Goal: Information Seeking & Learning: Find specific fact

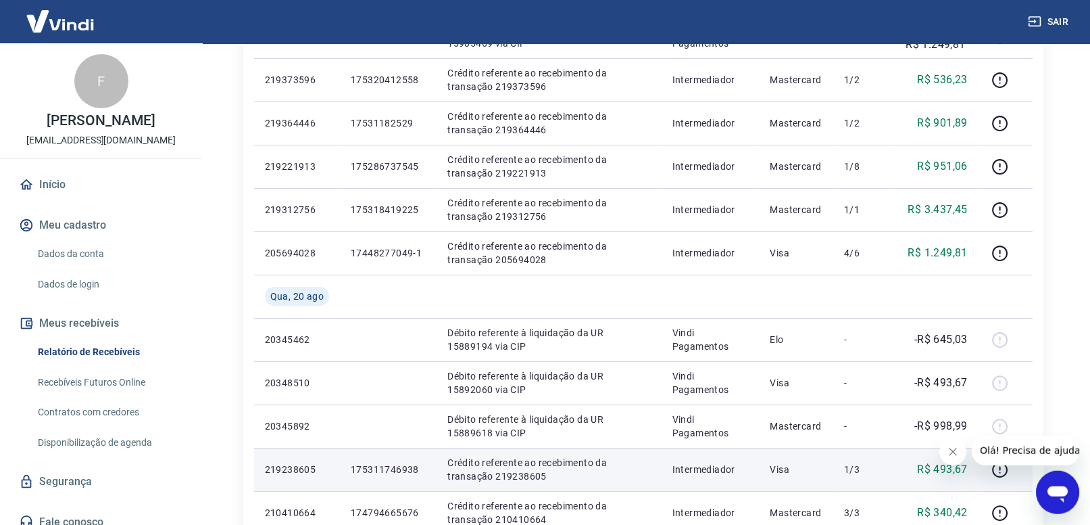
scroll to position [562, 0]
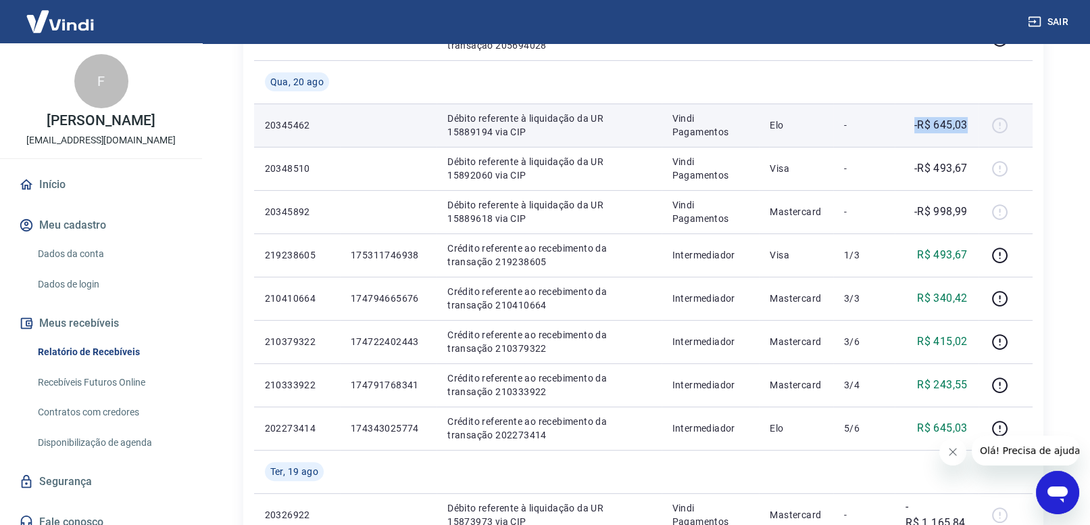
drag, startPoint x: 913, startPoint y: 123, endPoint x: 971, endPoint y: 121, distance: 58.2
click at [971, 121] on td "-R$ 645,03" at bounding box center [937, 124] width 84 height 43
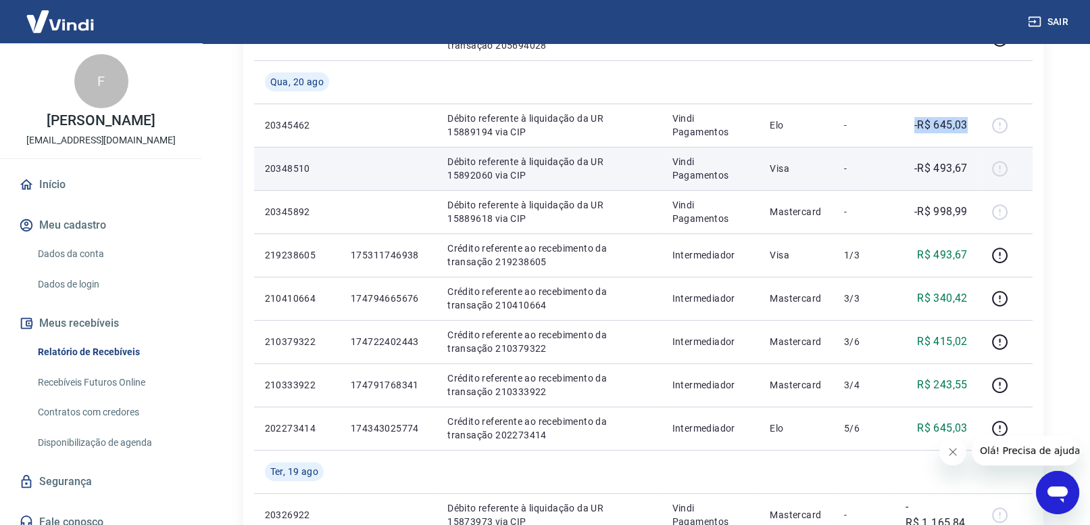
copy p "-R$ 645,03"
drag, startPoint x: 913, startPoint y: 172, endPoint x: 969, endPoint y: 173, distance: 56.1
click at [969, 173] on td "-R$ 493,67" at bounding box center [937, 168] width 84 height 43
copy p "-R$ 493,67"
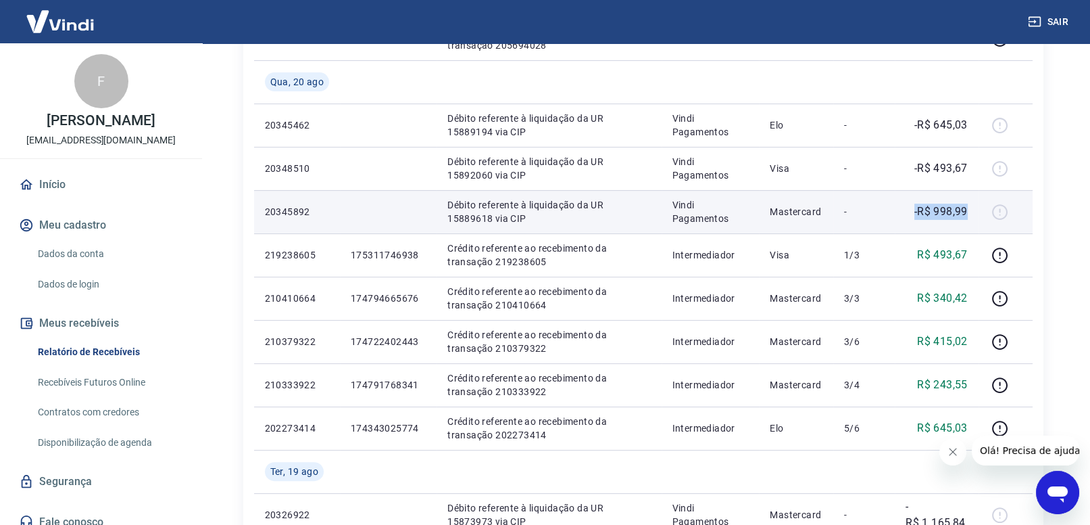
drag, startPoint x: 913, startPoint y: 212, endPoint x: 973, endPoint y: 212, distance: 60.2
click at [973, 212] on td "-R$ 998,99" at bounding box center [937, 211] width 84 height 43
copy p "-R$ 998,99"
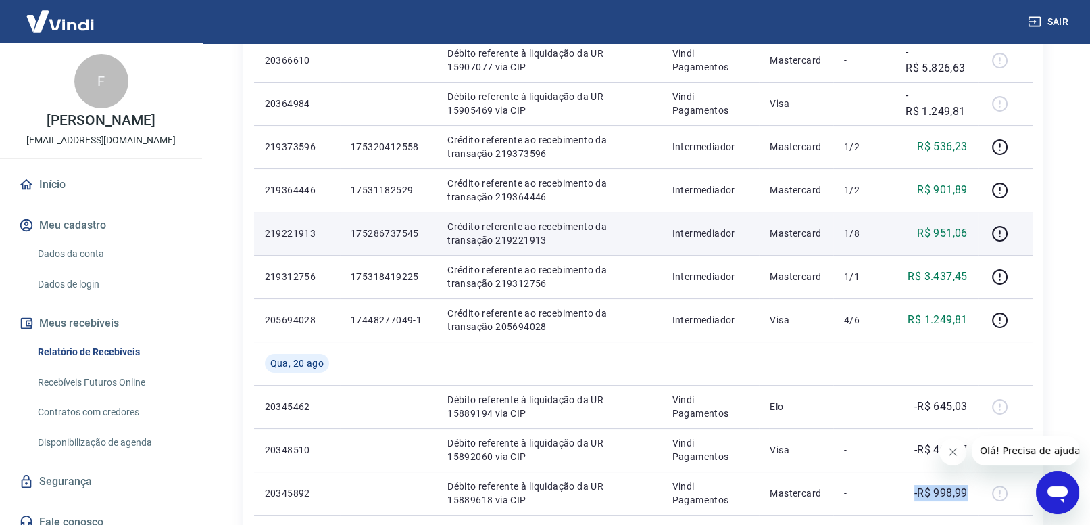
scroll to position [211, 0]
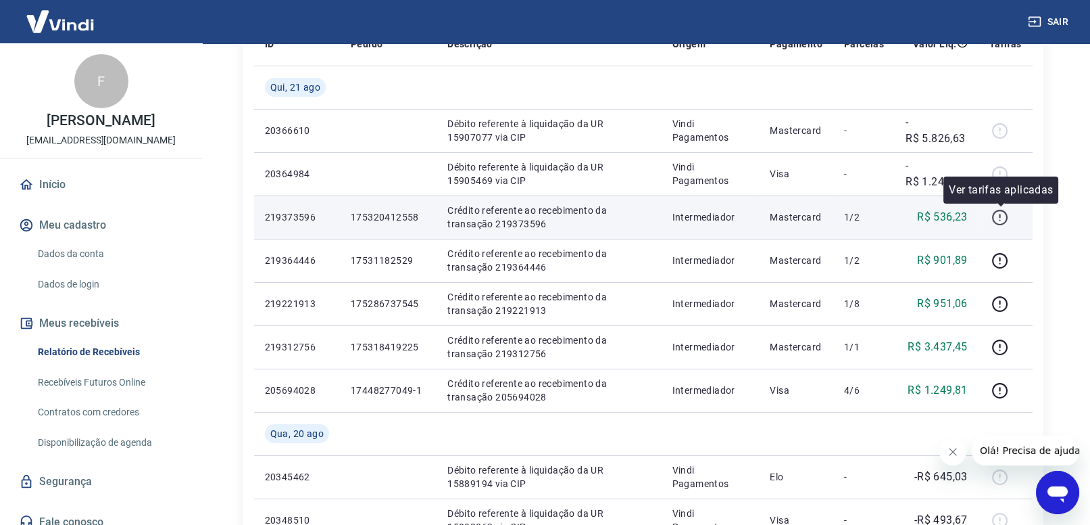
click at [998, 216] on icon "button" at bounding box center [1000, 217] width 17 height 17
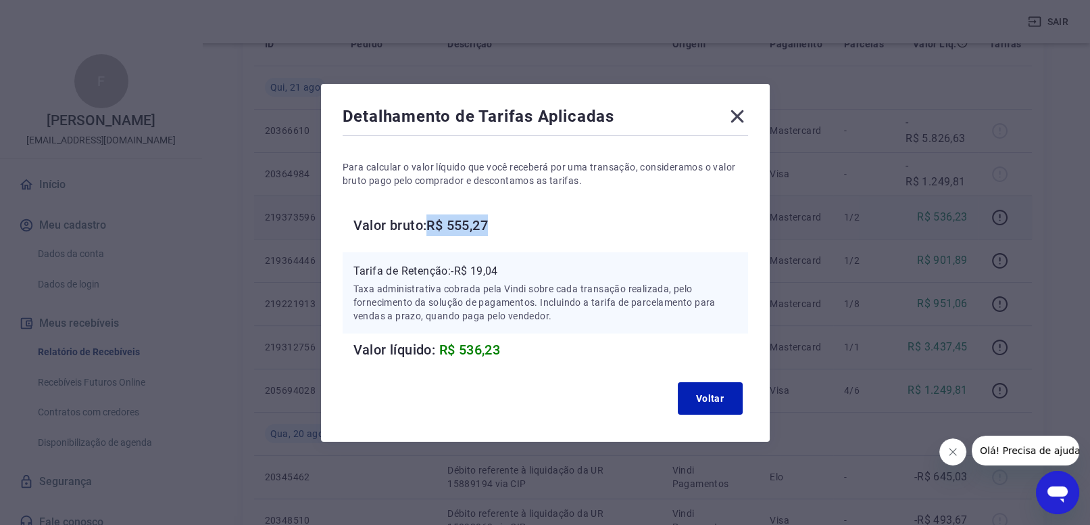
drag, startPoint x: 469, startPoint y: 227, endPoint x: 541, endPoint y: 220, distance: 72.6
click at [541, 220] on h6 "Valor bruto: R$ 555,27" at bounding box center [551, 225] width 395 height 22
copy h6 "R$ 555,27"
drag, startPoint x: 453, startPoint y: 269, endPoint x: 508, endPoint y: 262, distance: 55.2
click at [508, 262] on div "Tarifa de Retenção: -R$ 19,04 Taxa administrativa cobrada pela Vindi sobre cada…" at bounding box center [546, 292] width 406 height 81
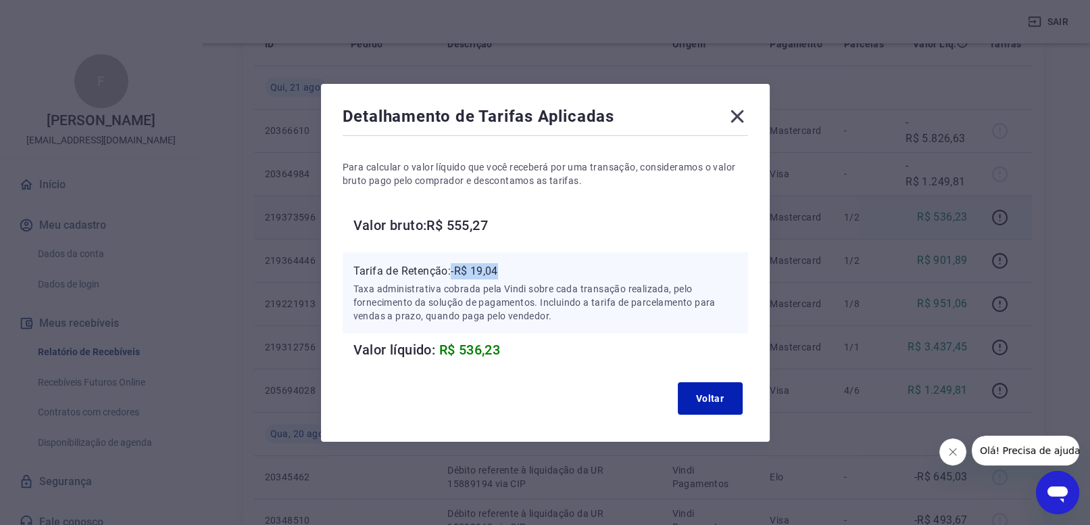
copy p "-R$ 19,04"
click at [734, 121] on icon at bounding box center [738, 116] width 22 height 22
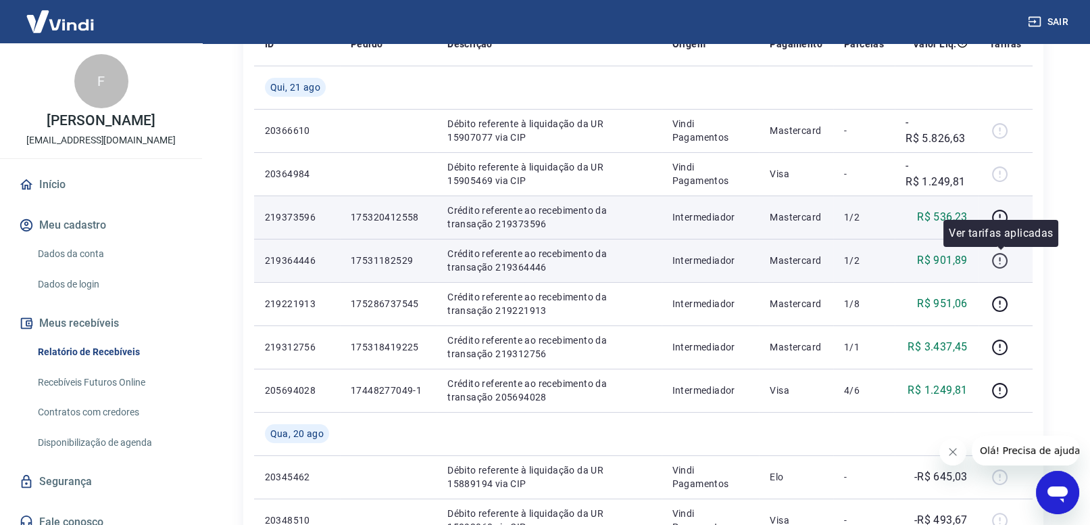
click at [999, 253] on icon "button" at bounding box center [1000, 261] width 16 height 16
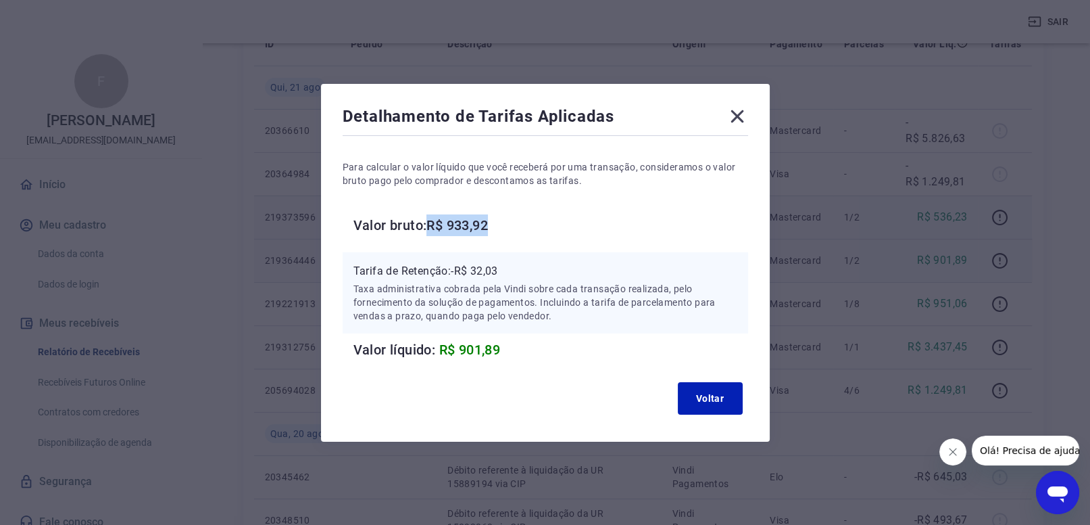
drag, startPoint x: 433, startPoint y: 222, endPoint x: 515, endPoint y: 229, distance: 82.1
click at [515, 229] on h6 "Valor bruto: R$ 933,92" at bounding box center [551, 225] width 395 height 22
copy h6 "R$ 933,92"
drag, startPoint x: 450, startPoint y: 273, endPoint x: 511, endPoint y: 264, distance: 61.5
click at [511, 264] on p "Tarifa de Retenção: -R$ 32,03" at bounding box center [546, 271] width 384 height 16
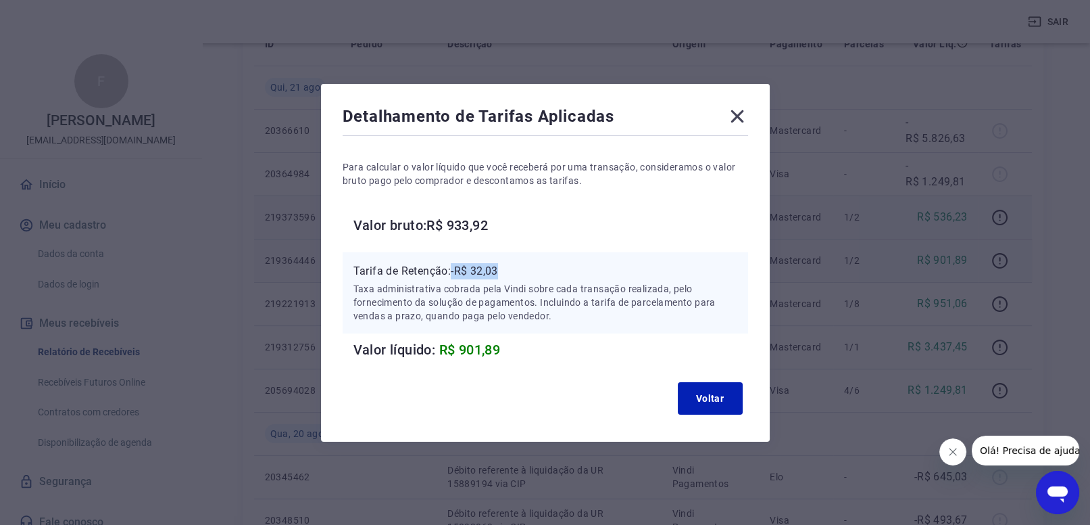
copy p "-R$ 32,03"
click at [735, 393] on button "Voltar" at bounding box center [710, 398] width 65 height 32
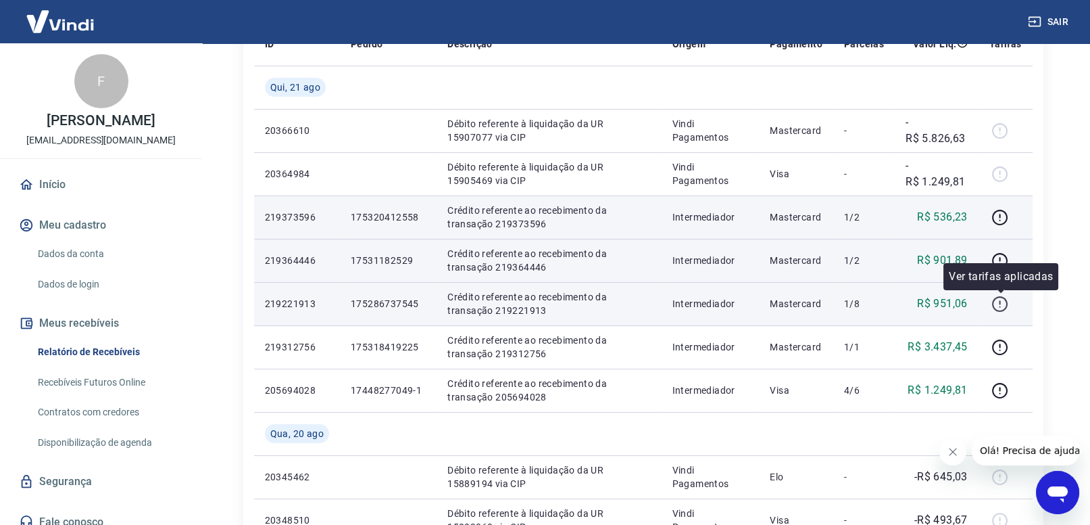
drag, startPoint x: 998, startPoint y: 300, endPoint x: 991, endPoint y: 303, distance: 7.9
click at [998, 301] on icon "button" at bounding box center [1000, 303] width 17 height 17
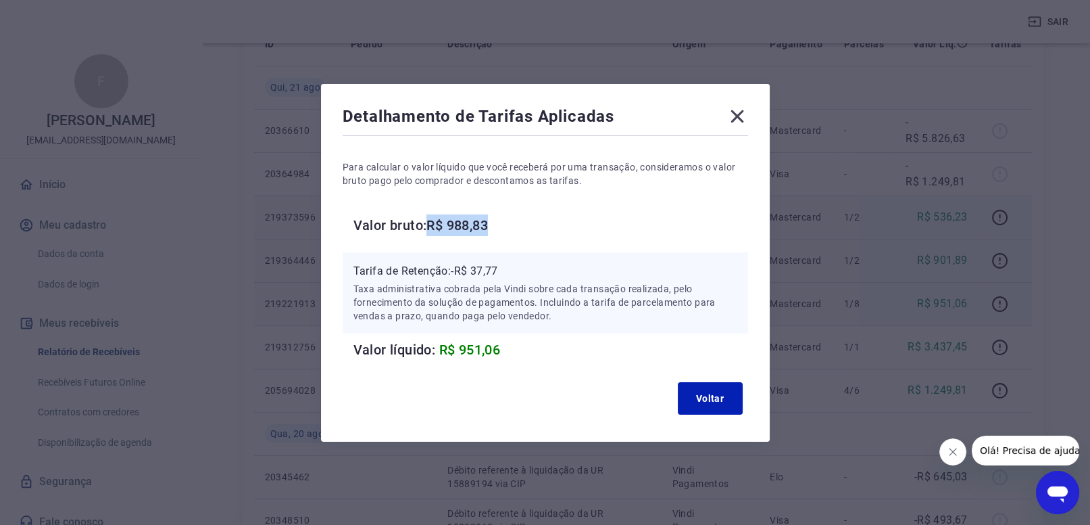
drag, startPoint x: 433, startPoint y: 224, endPoint x: 509, endPoint y: 221, distance: 75.8
click at [509, 221] on h6 "Valor bruto: R$ 988,83" at bounding box center [551, 225] width 395 height 22
copy h6 "R$ 988,83"
drag, startPoint x: 460, startPoint y: 273, endPoint x: 545, endPoint y: 268, distance: 85.3
click at [545, 268] on p "Tarifa de Retenção: -R$ 37,77" at bounding box center [546, 271] width 384 height 16
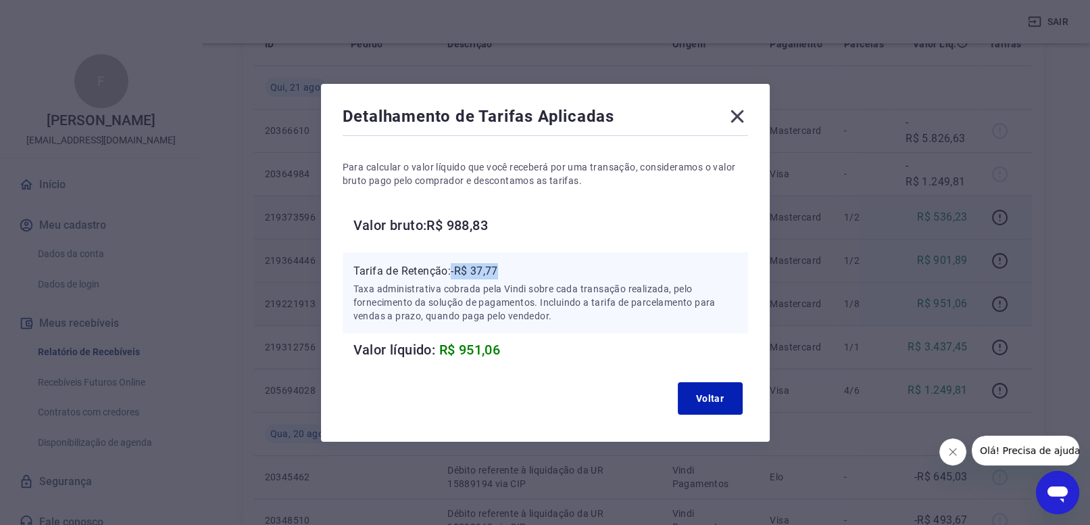
copy p "-R$ 37,77"
click at [698, 389] on button "Voltar" at bounding box center [710, 398] width 65 height 32
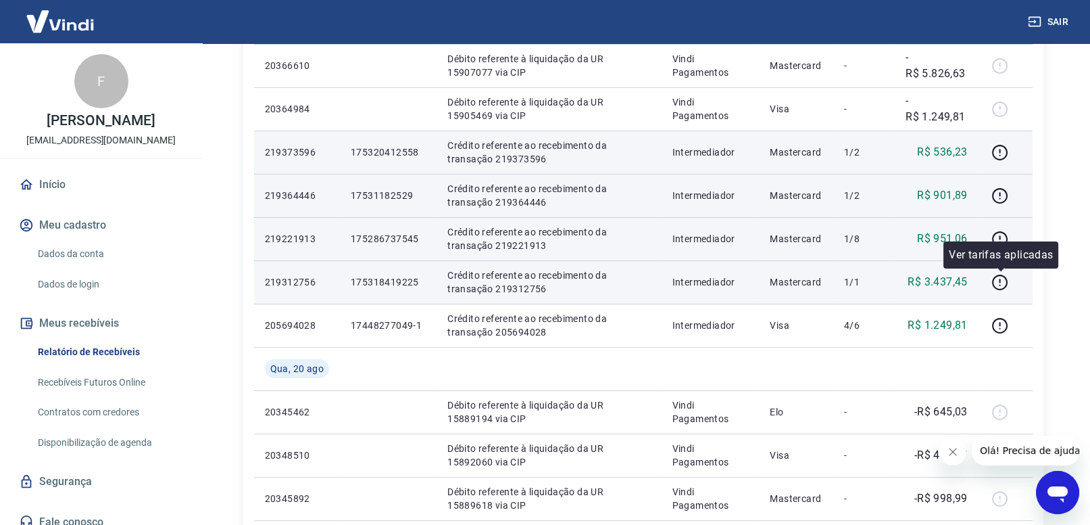
scroll to position [281, 0]
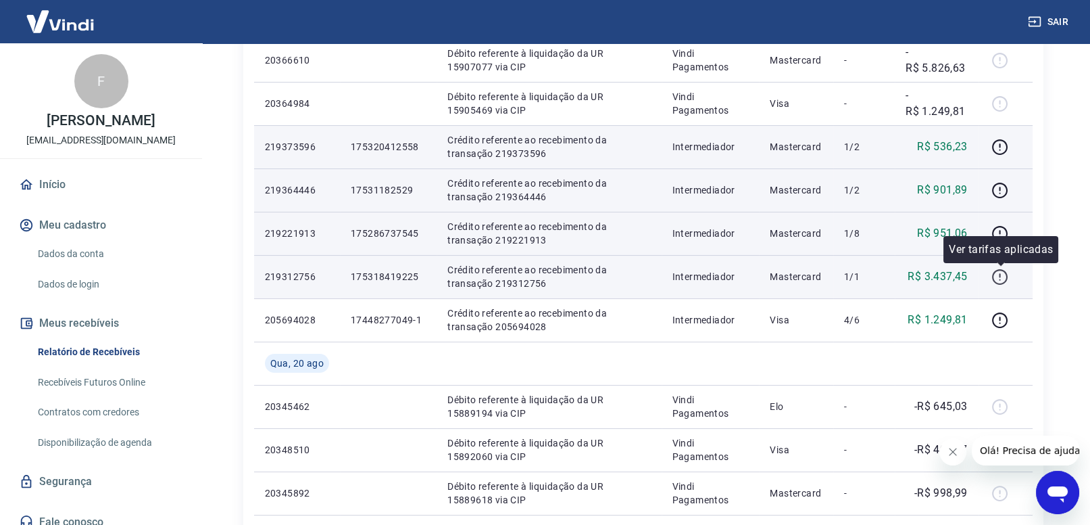
click at [997, 276] on icon "button" at bounding box center [1000, 276] width 17 height 17
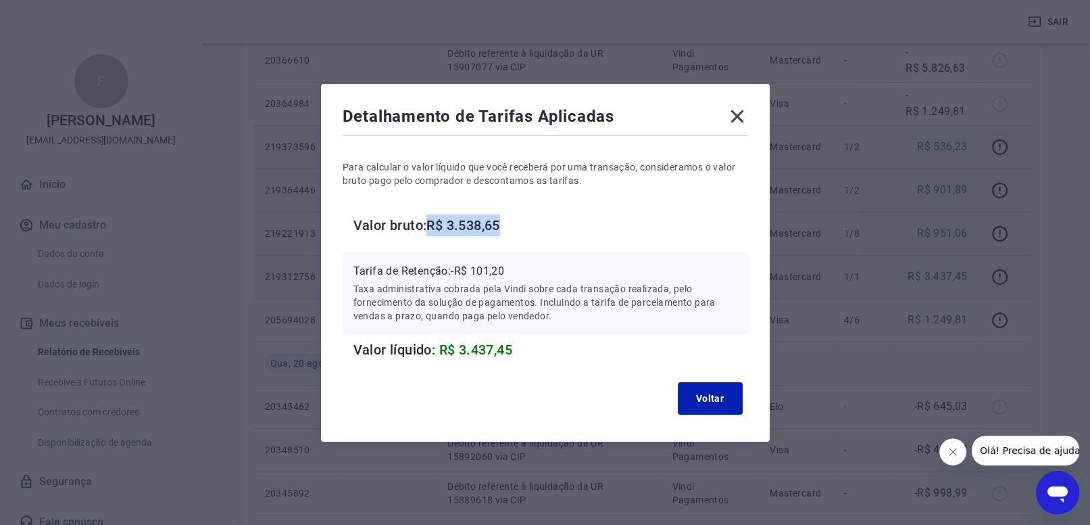
drag, startPoint x: 431, startPoint y: 223, endPoint x: 516, endPoint y: 218, distance: 86.0
click at [516, 218] on h6 "Valor bruto: R$ 3.538,65" at bounding box center [551, 225] width 395 height 22
copy h6 "R$ 3.538,65"
drag, startPoint x: 454, startPoint y: 270, endPoint x: 528, endPoint y: 267, distance: 73.8
click at [528, 264] on p "Tarifa de Retenção: -R$ 101,20" at bounding box center [546, 271] width 384 height 16
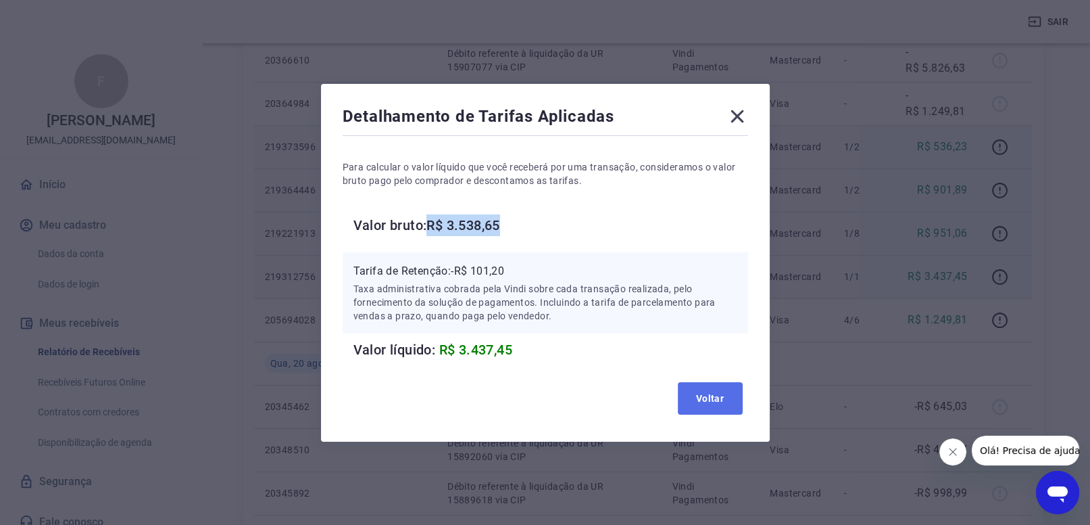
click at [706, 400] on button "Voltar" at bounding box center [710, 398] width 65 height 32
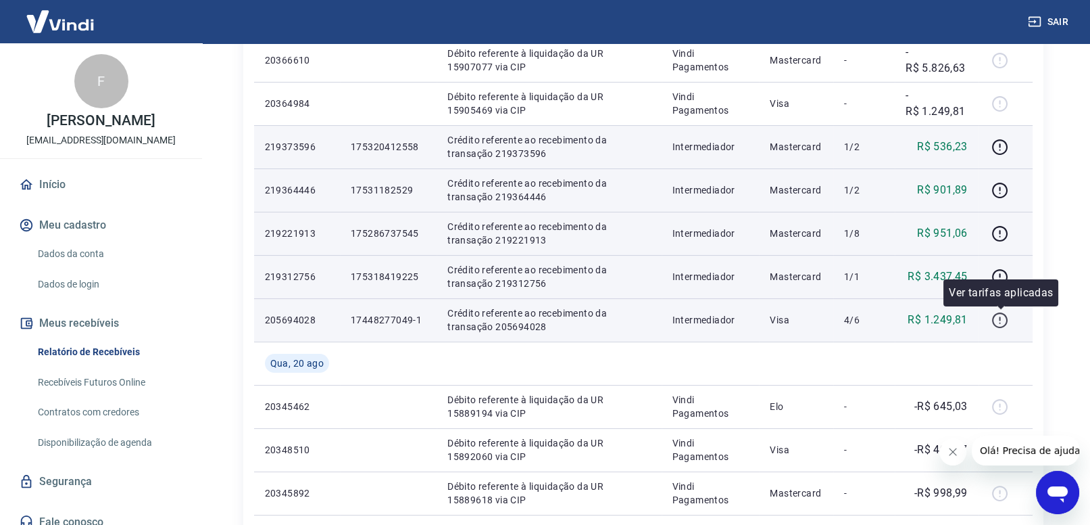
click at [998, 318] on icon "button" at bounding box center [1000, 320] width 17 height 17
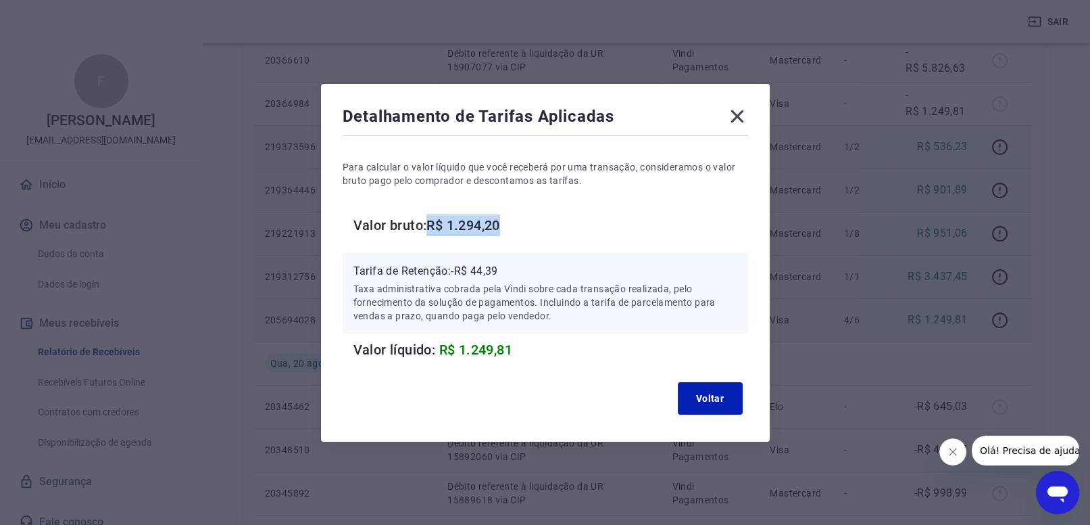
drag, startPoint x: 432, startPoint y: 224, endPoint x: 525, endPoint y: 233, distance: 93.7
click at [525, 233] on h6 "Valor bruto: R$ 1.294,20" at bounding box center [551, 225] width 395 height 22
drag, startPoint x: 454, startPoint y: 270, endPoint x: 538, endPoint y: 270, distance: 84.5
click at [538, 270] on p "Tarifa de Retenção: -R$ 44,39" at bounding box center [546, 271] width 384 height 16
click at [732, 110] on icon at bounding box center [738, 116] width 22 height 22
